Goal: Task Accomplishment & Management: Use online tool/utility

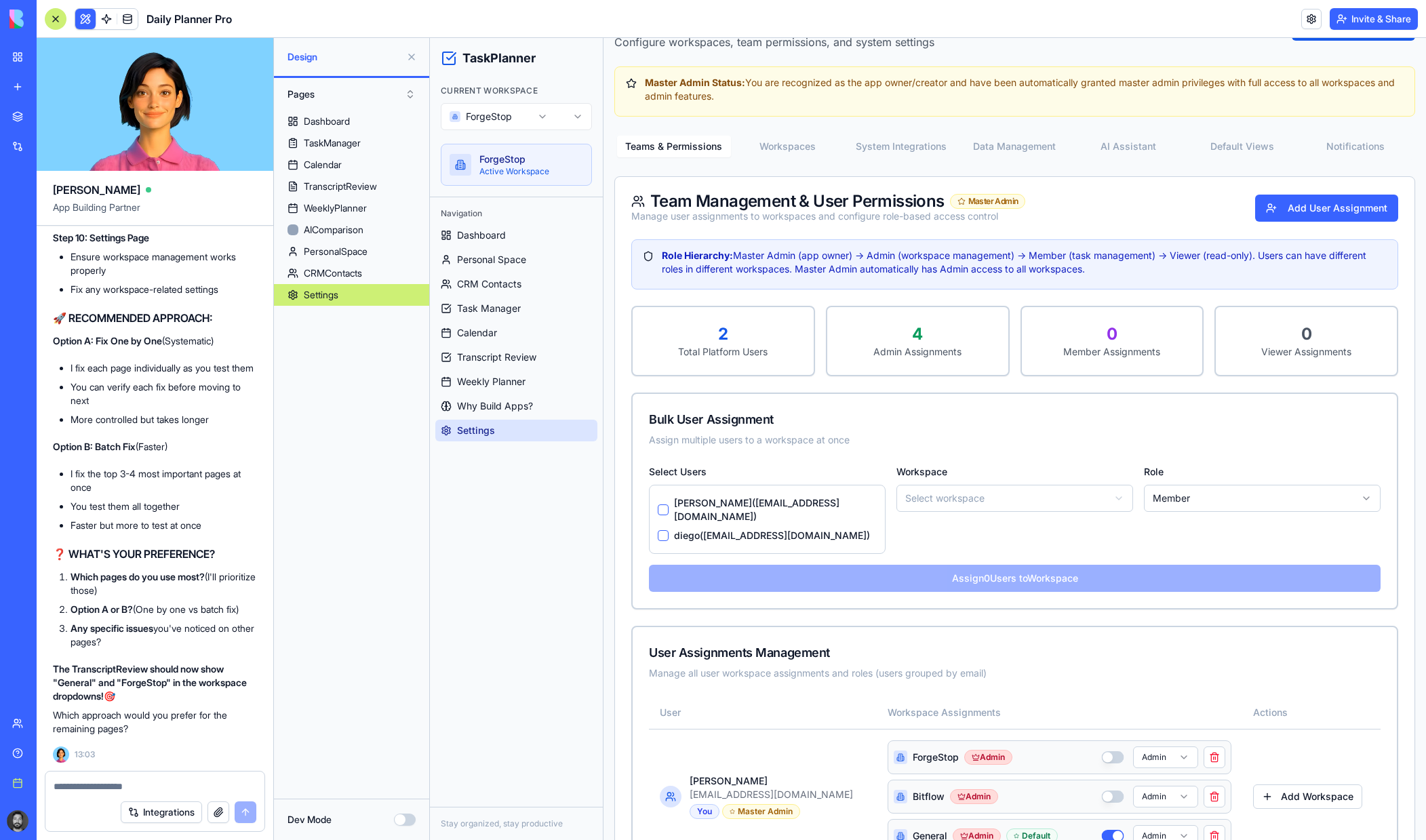
scroll to position [53160, 0]
click at [504, 236] on span "Dashboard" at bounding box center [482, 235] width 49 height 14
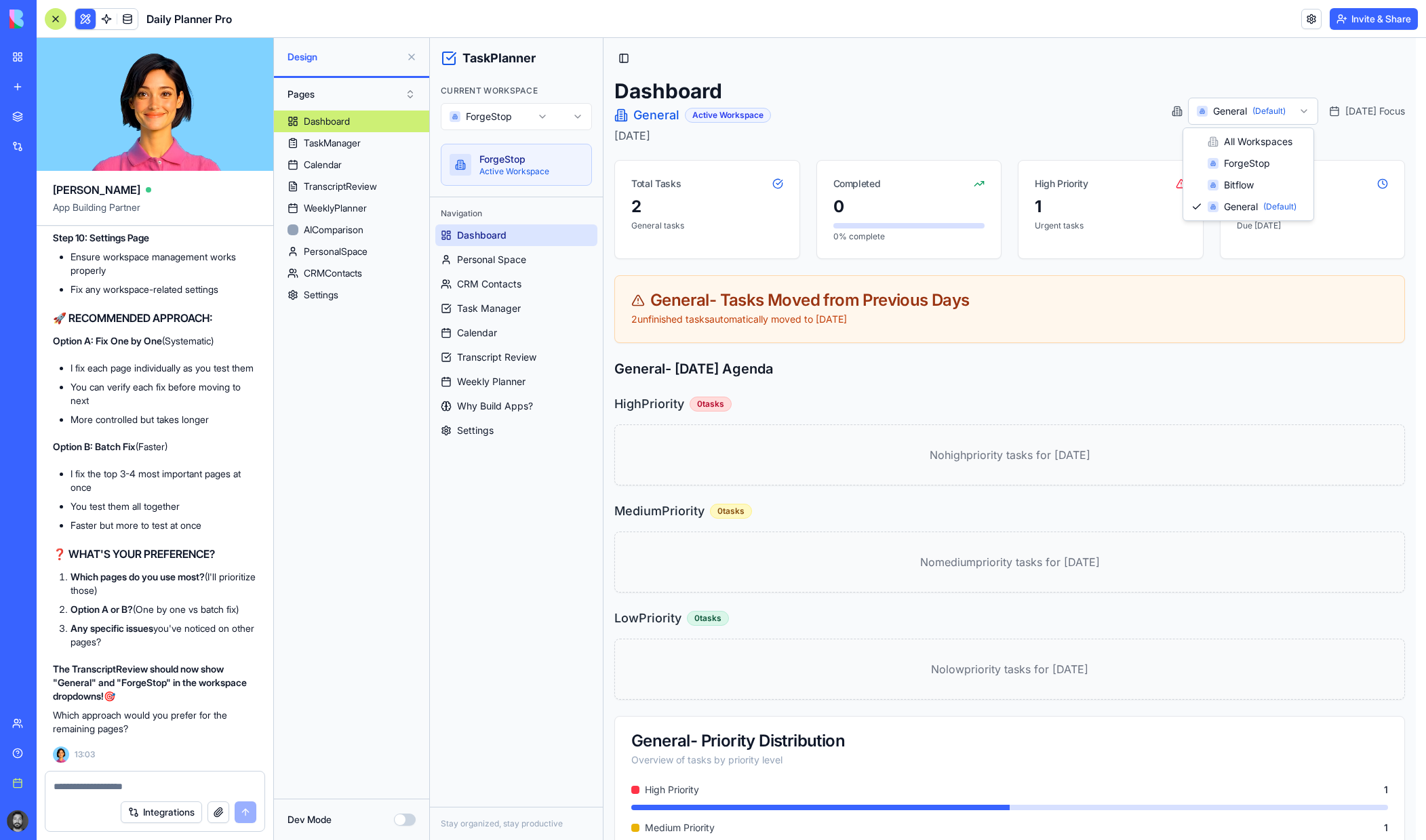
click at [1231, 111] on html "TaskPlanner Current Workspace ForgeStop ForgeStop Active Workspace Navigation D…" at bounding box center [927, 476] width 996 height 876
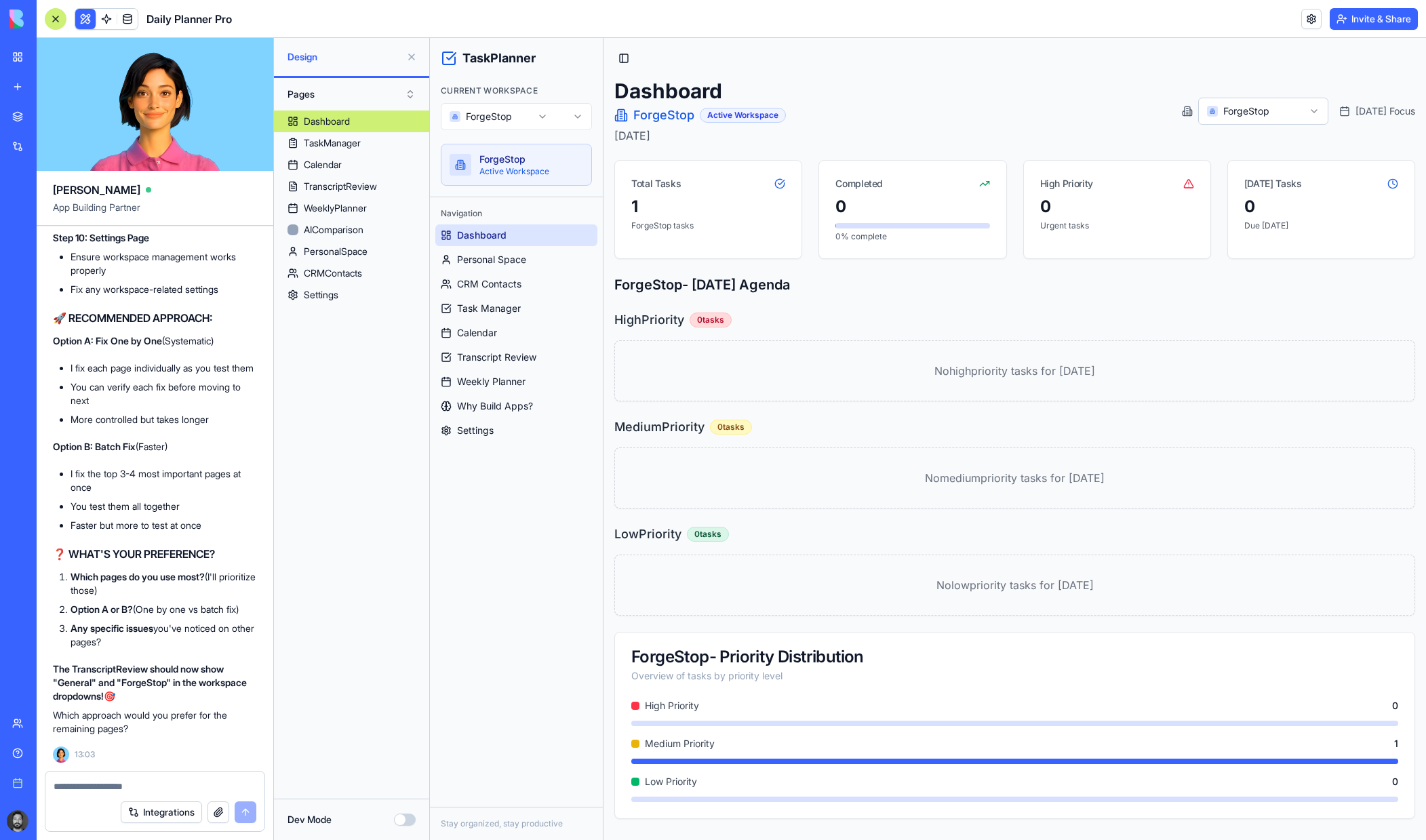
click at [511, 117] on html "TaskPlanner Current Workspace ForgeStop ForgeStop Active Workspace Navigation D…" at bounding box center [927, 439] width 996 height 802
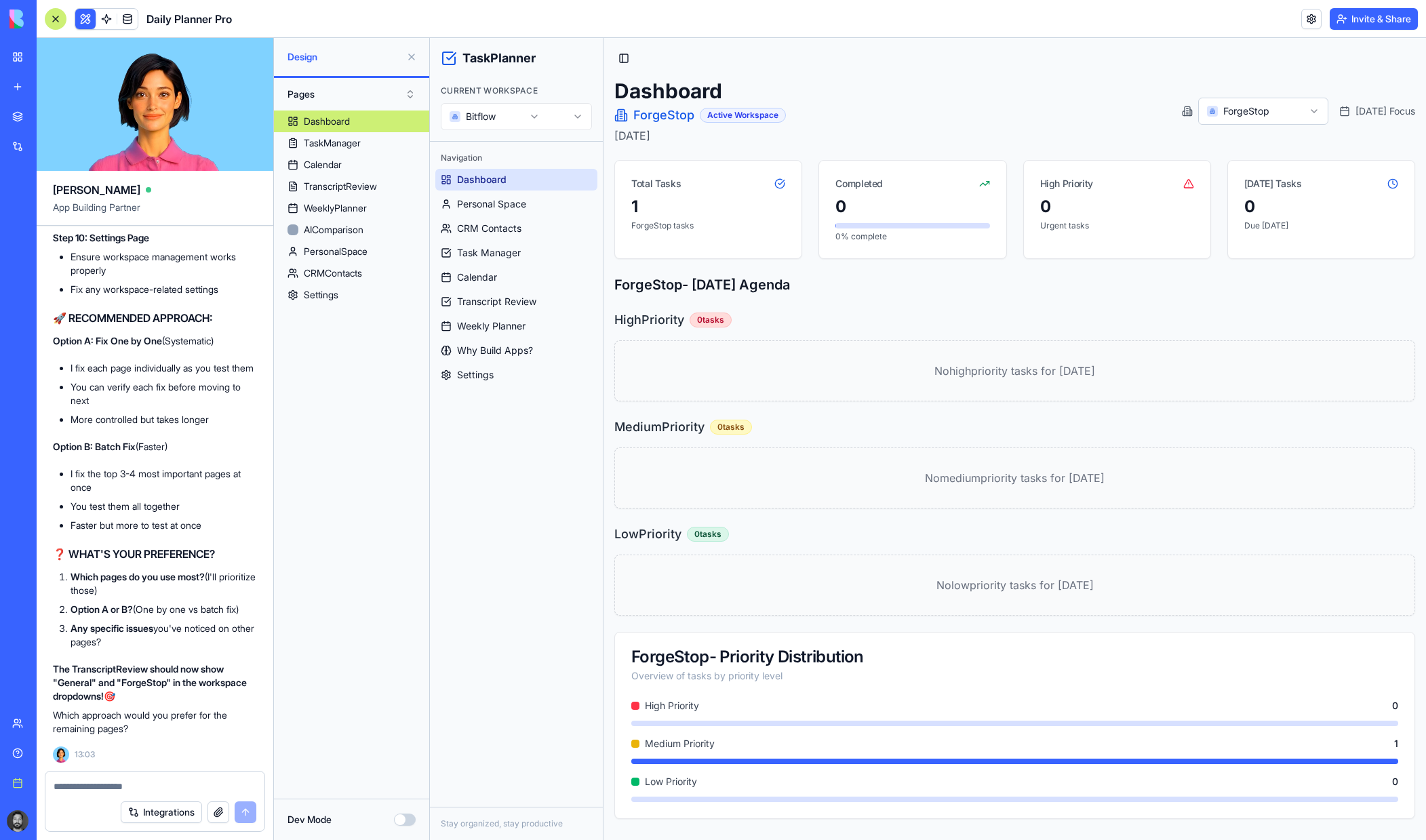
click at [990, 117] on div "Dashboard ForgeStop Active Workspace [DATE] ForgeStop [DATE] Focus" at bounding box center [1015, 111] width 801 height 65
click at [1245, 117] on html "TaskPlanner Current Workspace Bitflow Navigation Dashboard Personal Space CRM C…" at bounding box center [927, 439] width 996 height 802
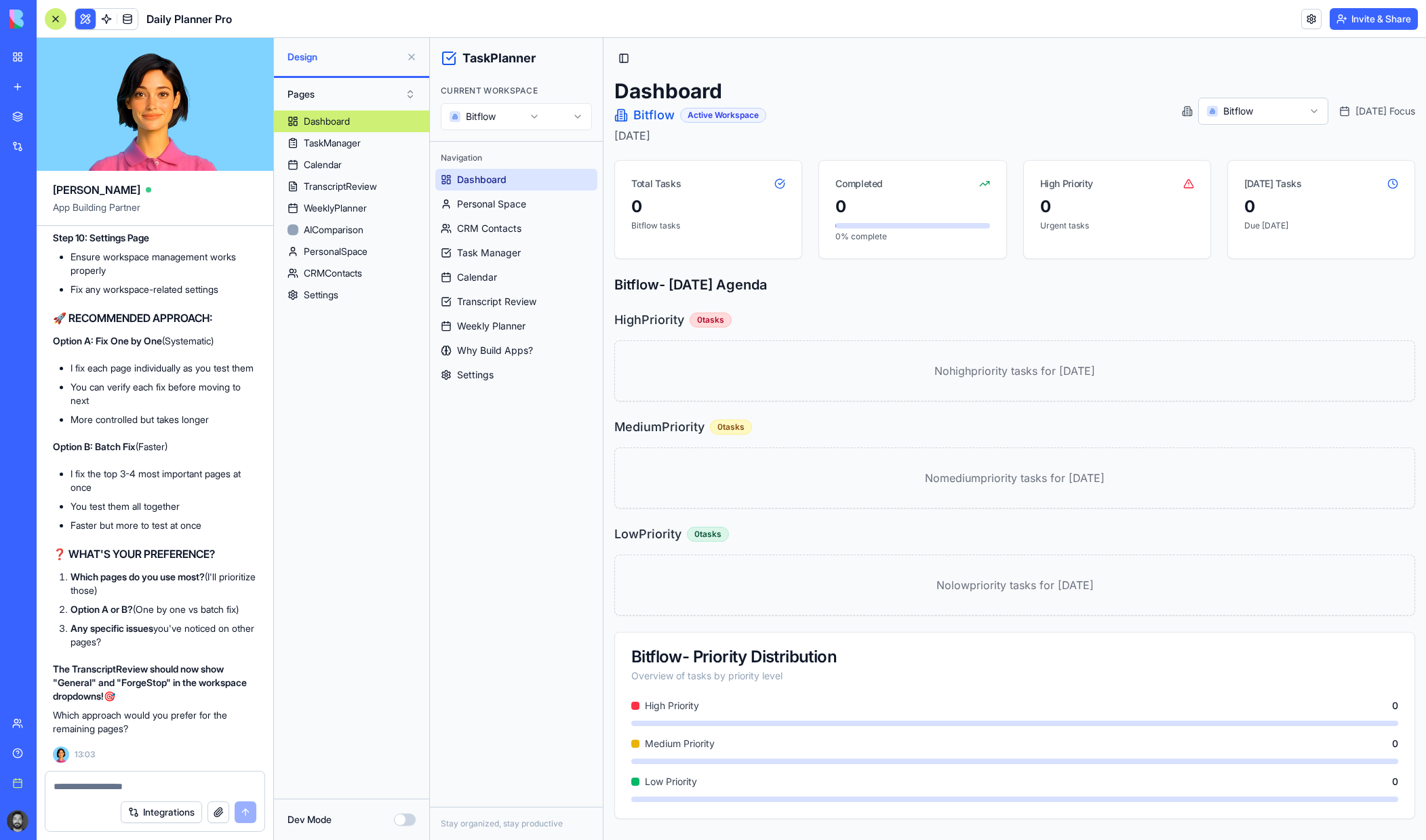
scroll to position [53771, 0]
drag, startPoint x: 95, startPoint y: 390, endPoint x: 168, endPoint y: 396, distance: 73.2
click at [168, 348] on p "Option A: Fix One by One (Systematic)" at bounding box center [155, 341] width 204 height 14
copy strong "Fix One by One"
click at [135, 785] on textarea at bounding box center [155, 787] width 203 height 14
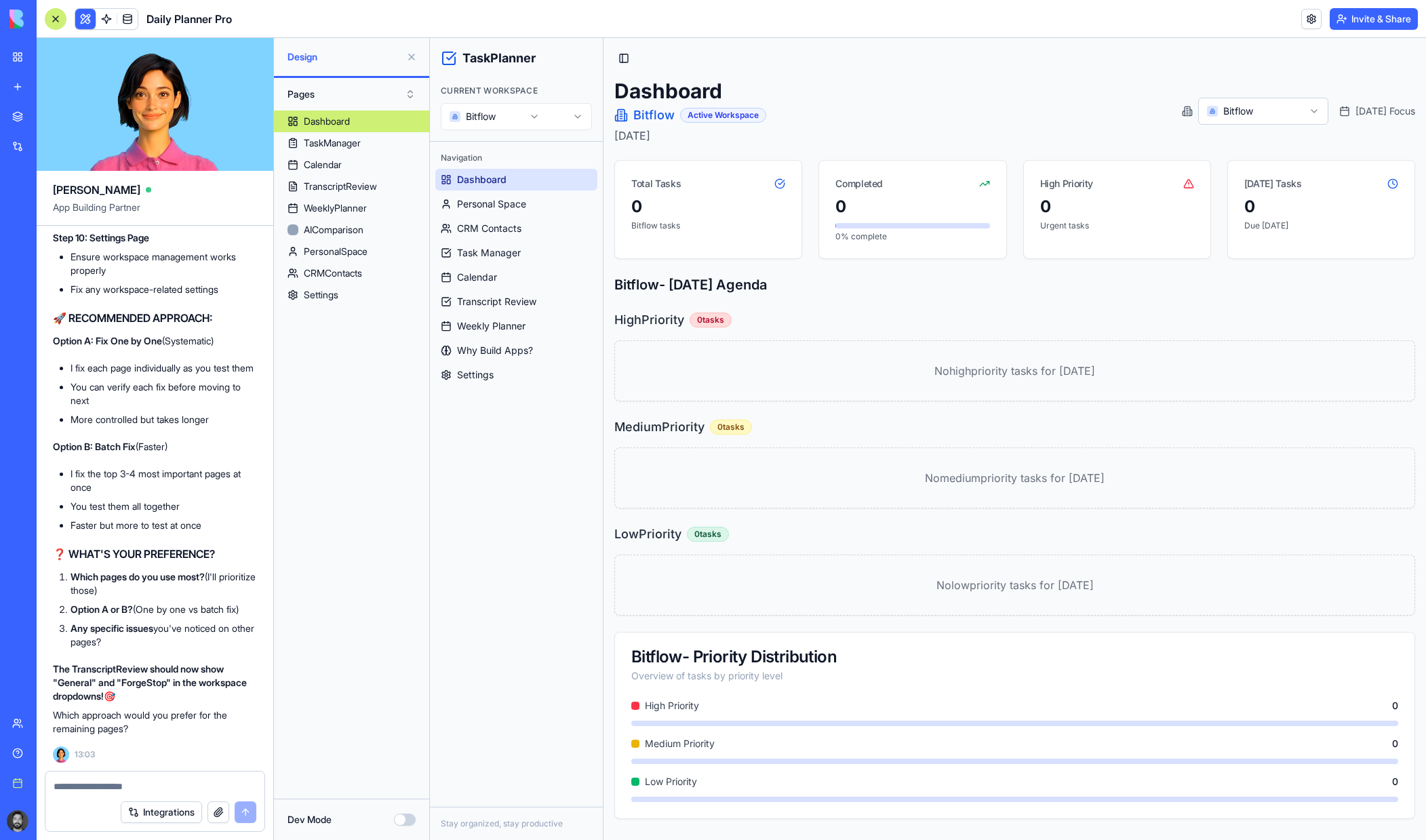
paste textarea "**********"
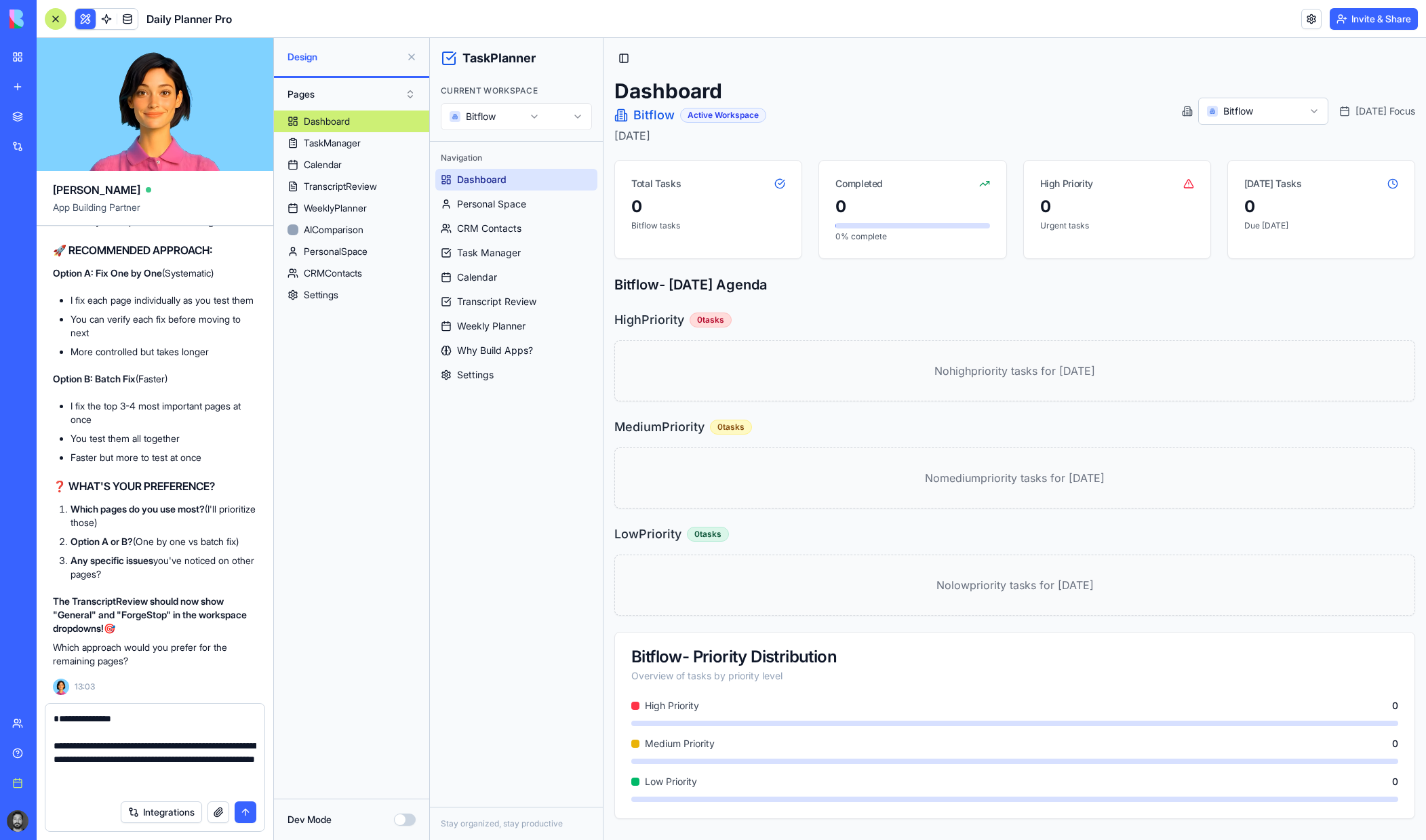
type textarea "**********"
